Goal: Information Seeking & Learning: Learn about a topic

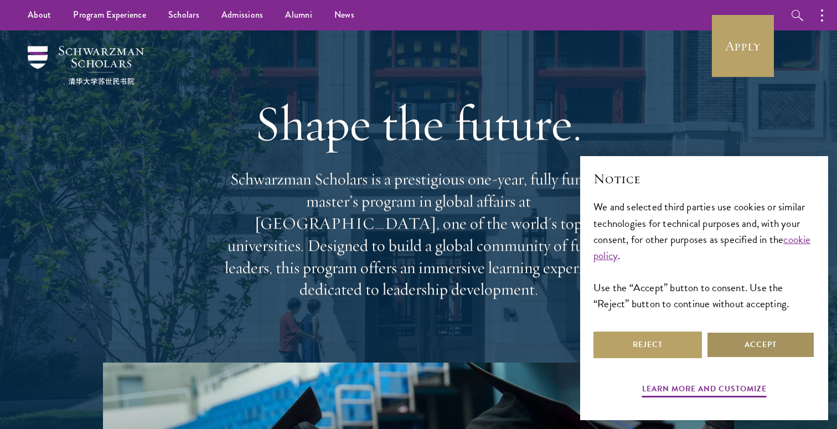
click at [745, 352] on button "Accept" at bounding box center [760, 344] width 108 height 27
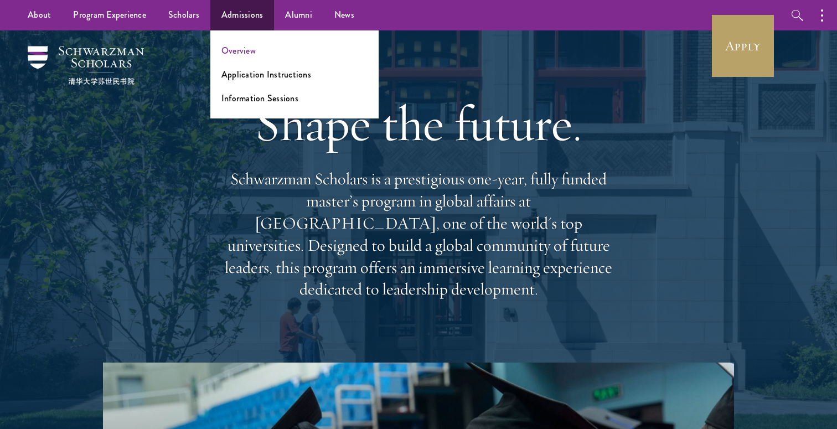
click at [238, 53] on link "Overview" at bounding box center [238, 50] width 34 height 13
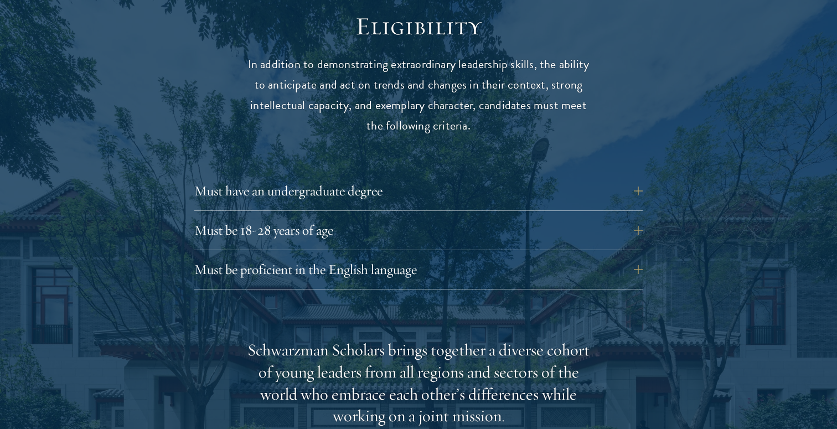
scroll to position [1480, 0]
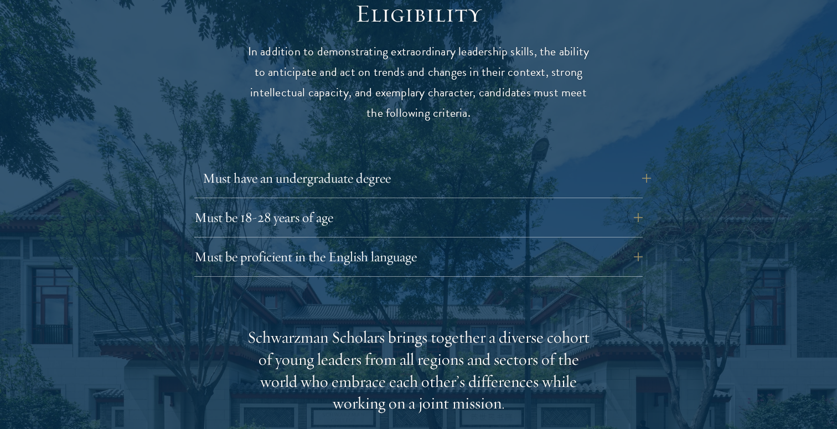
click at [249, 165] on button "Must have an undergraduate degree" at bounding box center [427, 178] width 448 height 27
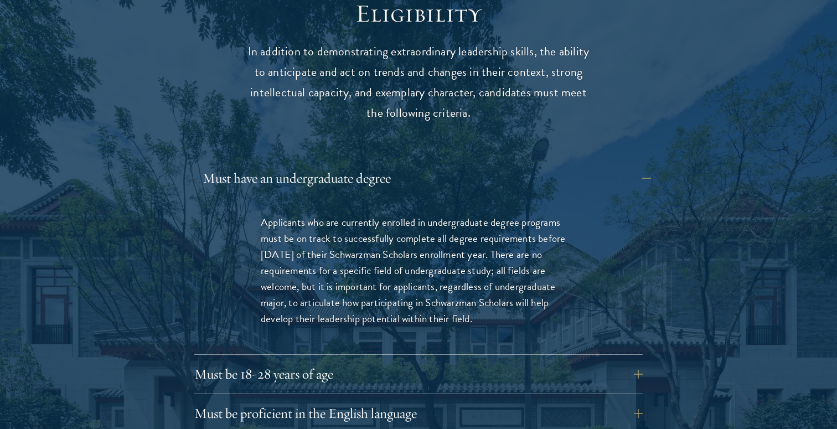
click at [250, 165] on button "Must have an undergraduate degree" at bounding box center [427, 178] width 448 height 27
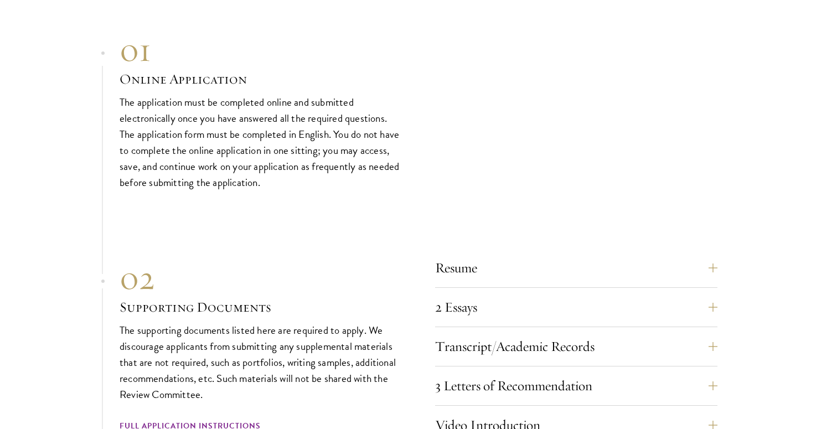
scroll to position [3619, 0]
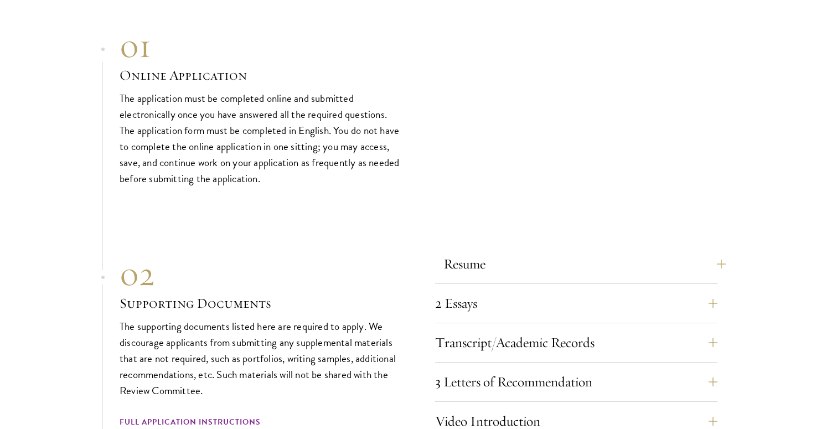
click at [457, 251] on button "Resume" at bounding box center [584, 264] width 282 height 27
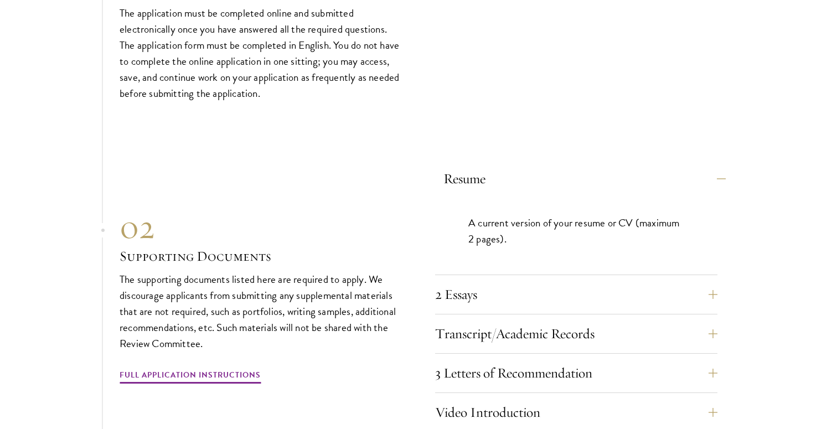
scroll to position [3707, 0]
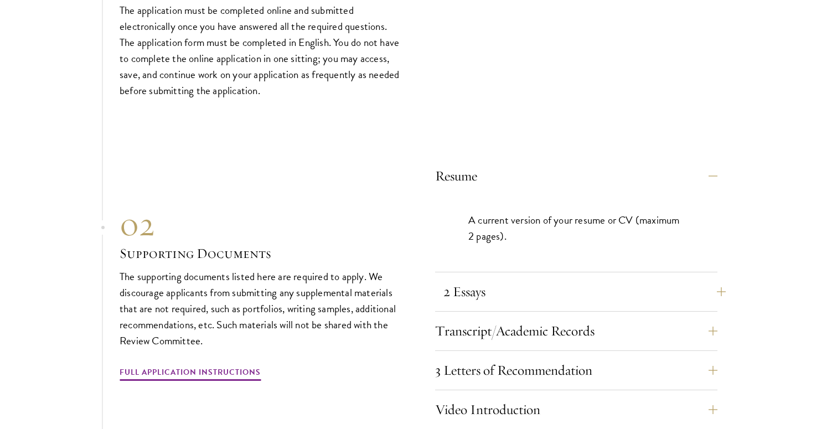
click at [455, 278] on button "2 Essays" at bounding box center [584, 291] width 282 height 27
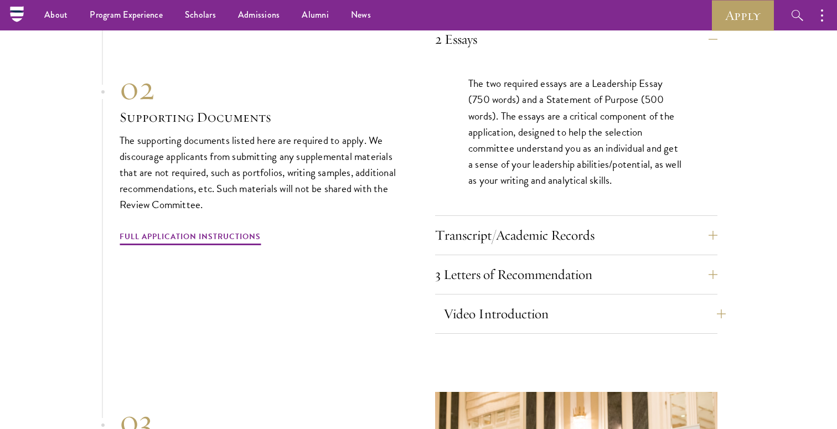
scroll to position [3867, 0]
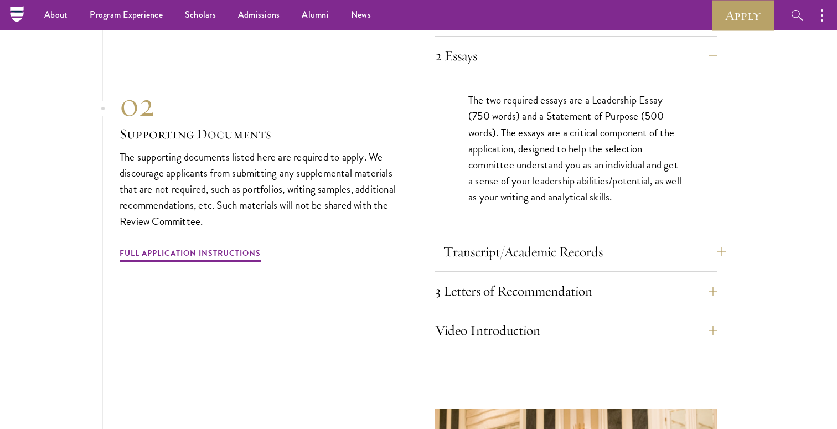
click at [461, 238] on button "Transcript/Academic Records" at bounding box center [584, 251] width 282 height 27
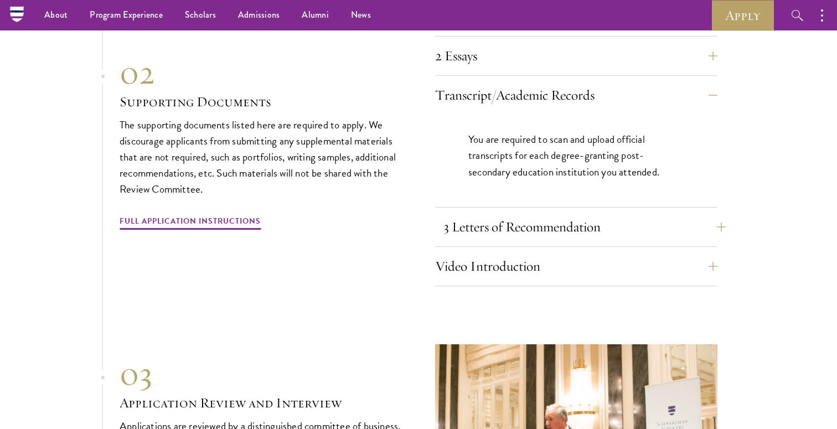
click at [457, 214] on button "3 Letters of Recommendation" at bounding box center [584, 227] width 282 height 27
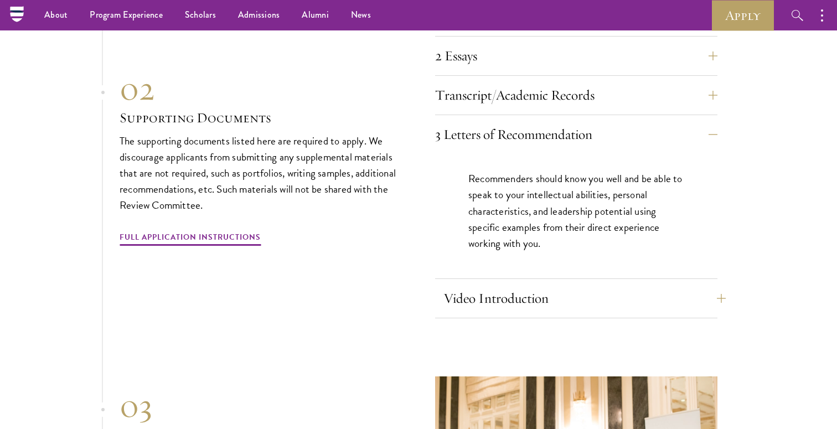
click at [450, 285] on button "Video Introduction" at bounding box center [584, 298] width 282 height 27
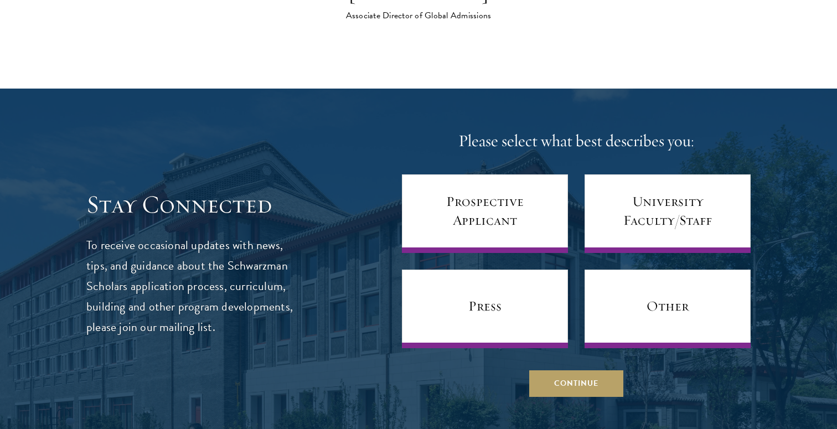
scroll to position [4794, 0]
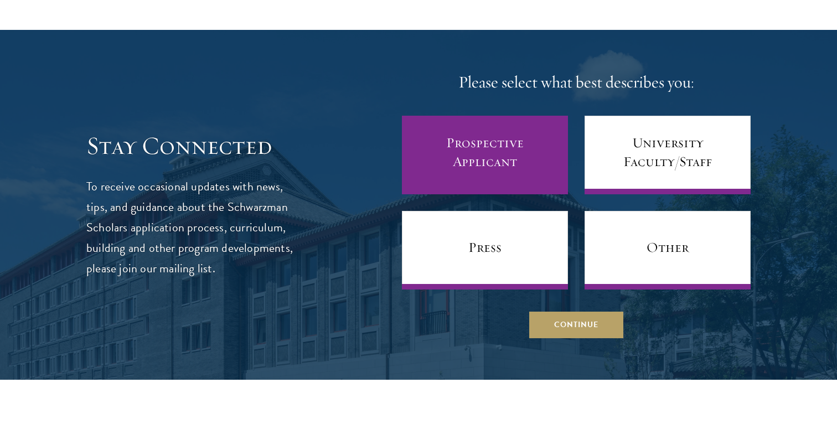
click at [443, 161] on link "Prospective Applicant" at bounding box center [485, 155] width 166 height 79
click at [442, 155] on link "Prospective Applicant" at bounding box center [485, 155] width 166 height 79
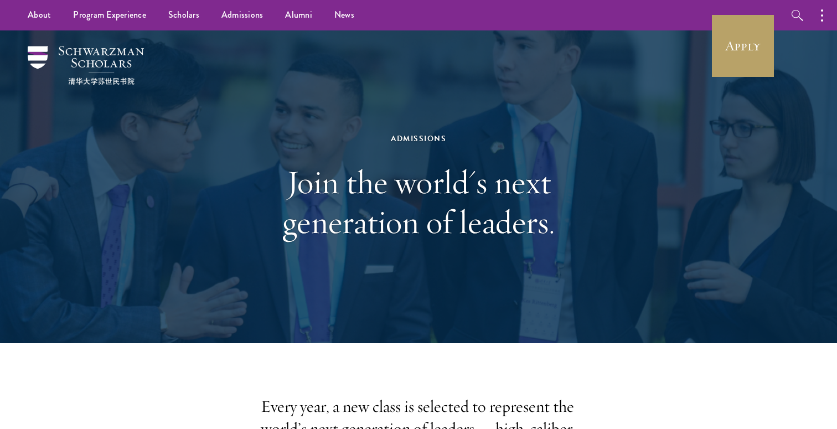
scroll to position [0, 0]
